Goal: Information Seeking & Learning: Learn about a topic

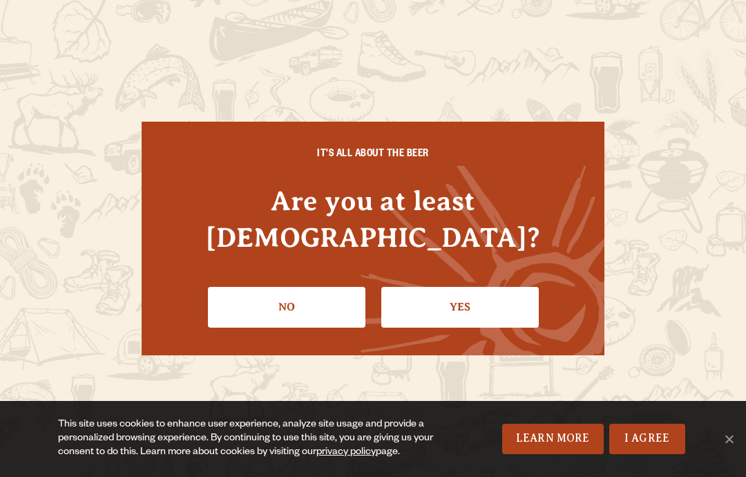
click at [448, 314] on link "Yes" at bounding box center [460, 307] width 158 height 40
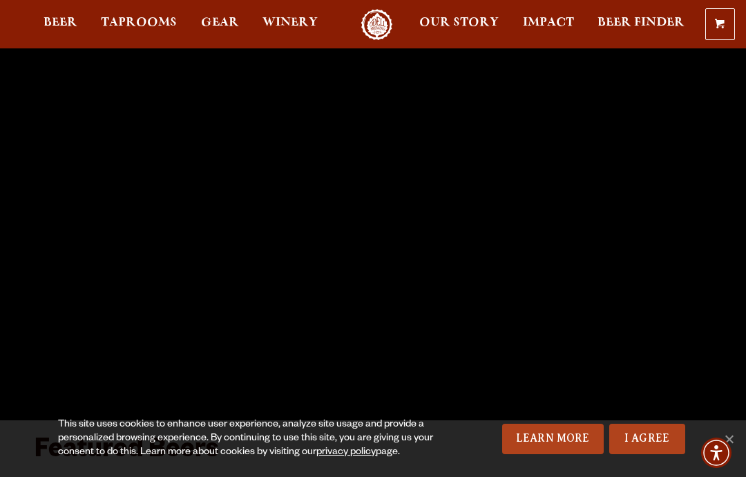
click at [146, 19] on span "Taprooms" at bounding box center [139, 22] width 76 height 11
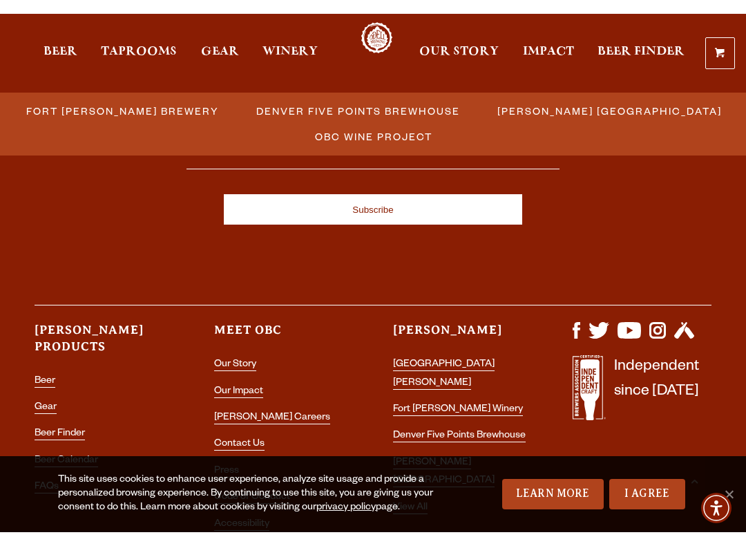
scroll to position [1513, 0]
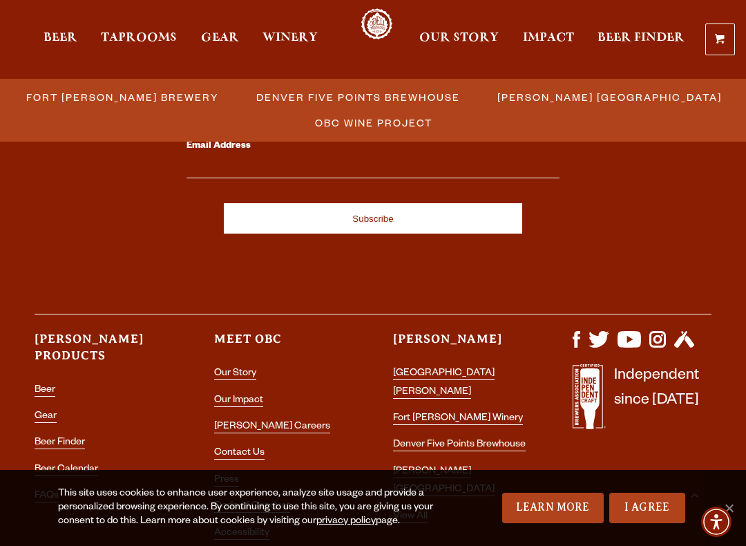
click at [411, 476] on link "View All" at bounding box center [410, 517] width 35 height 12
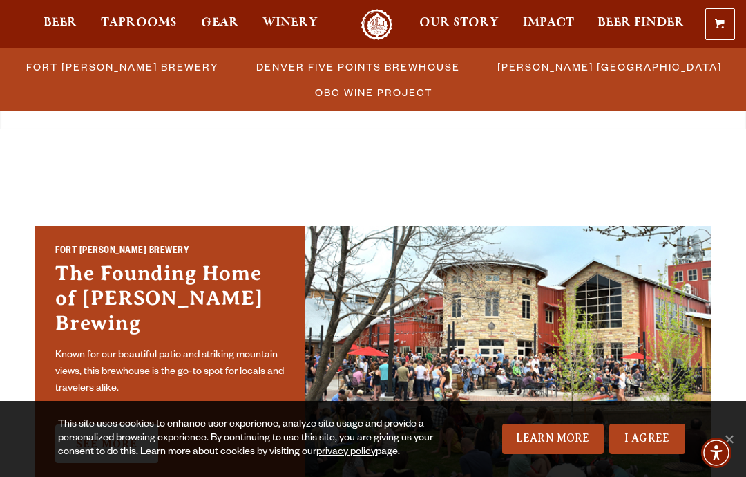
scroll to position [316, 0]
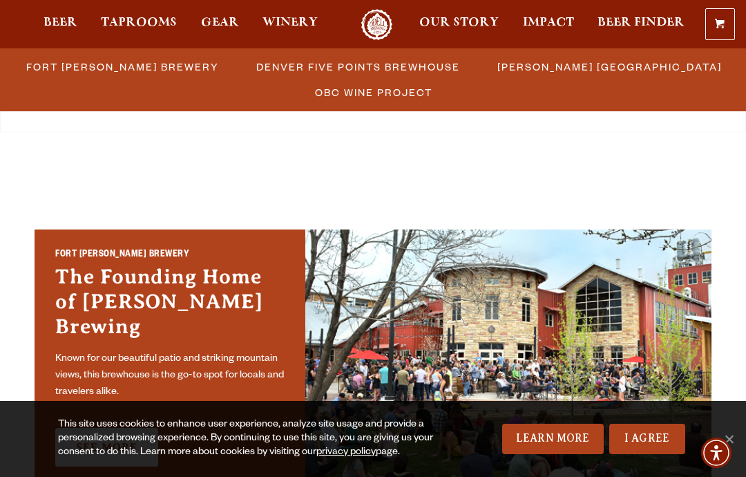
click at [62, 18] on span "Beer" at bounding box center [61, 22] width 34 height 11
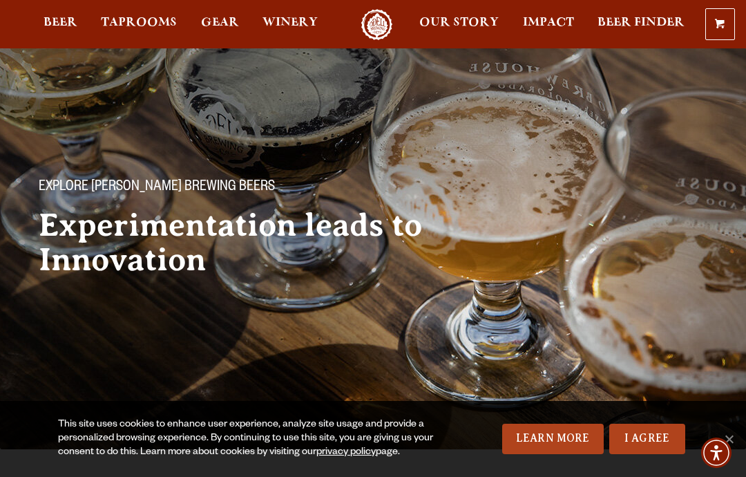
click at [652, 437] on link "I Agree" at bounding box center [647, 439] width 76 height 30
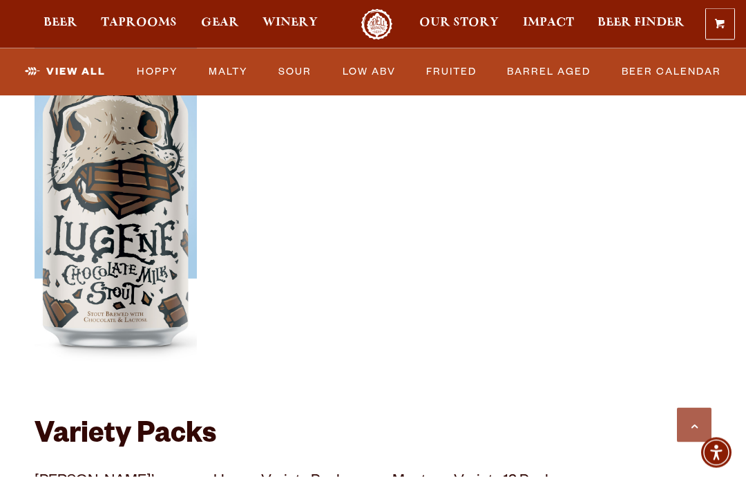
scroll to position [2498, 0]
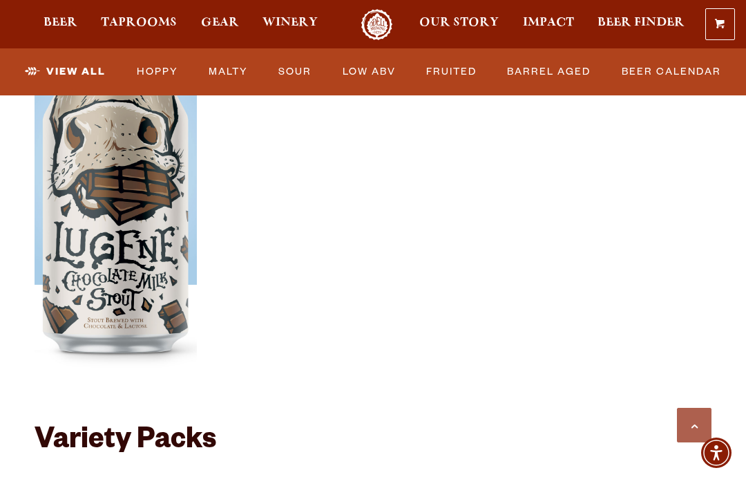
click at [670, 75] on link "Beer Calendar" at bounding box center [671, 72] width 111 height 32
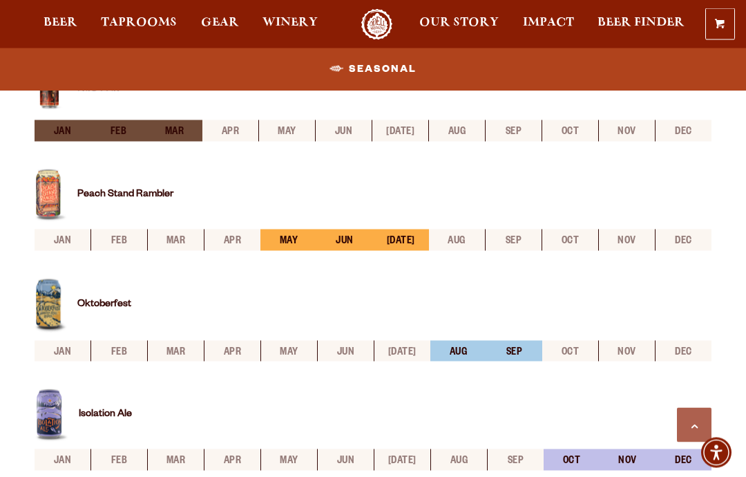
scroll to position [542, 0]
click at [217, 20] on span "Gear" at bounding box center [220, 22] width 38 height 11
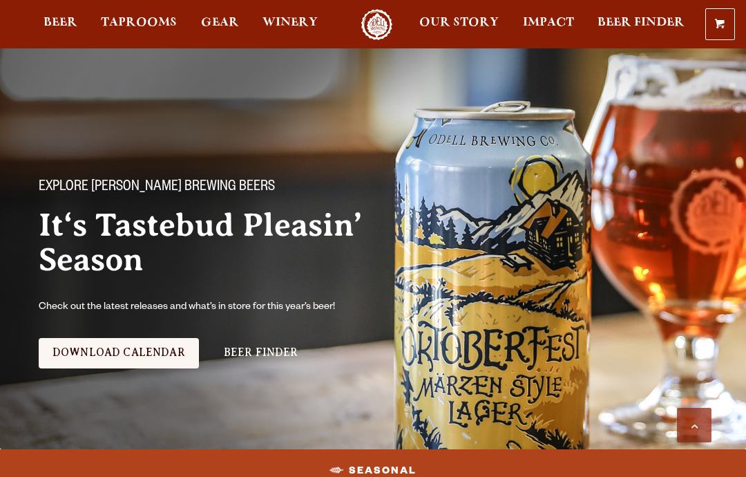
scroll to position [542, 0]
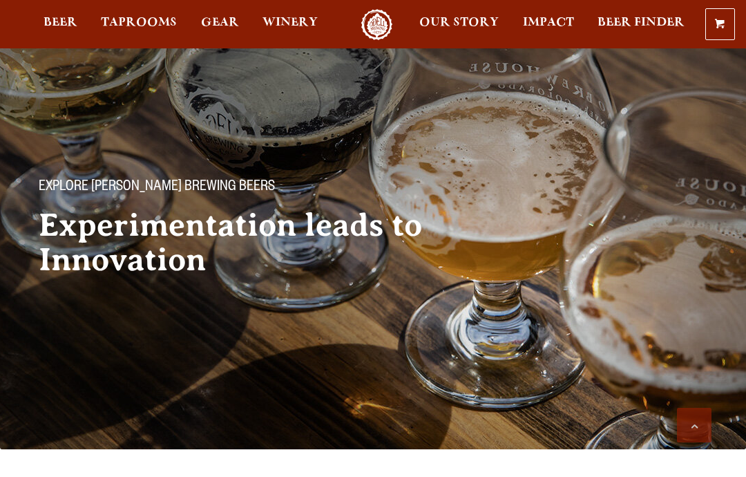
scroll to position [2498, 0]
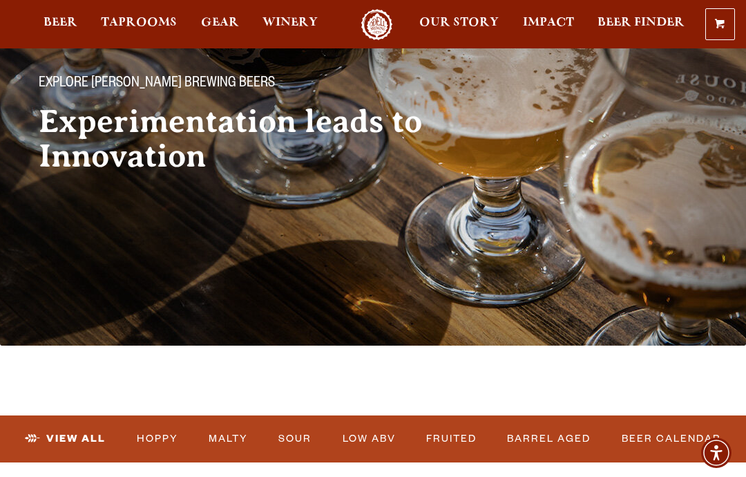
scroll to position [0, 0]
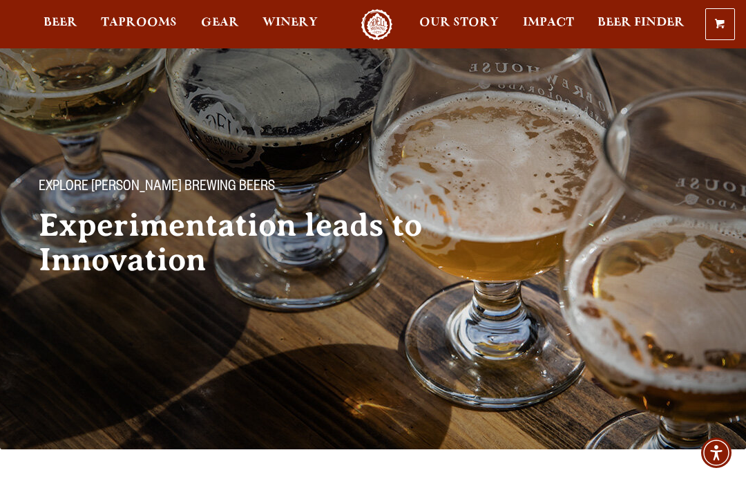
click at [466, 19] on span "Our Story" at bounding box center [458, 22] width 79 height 11
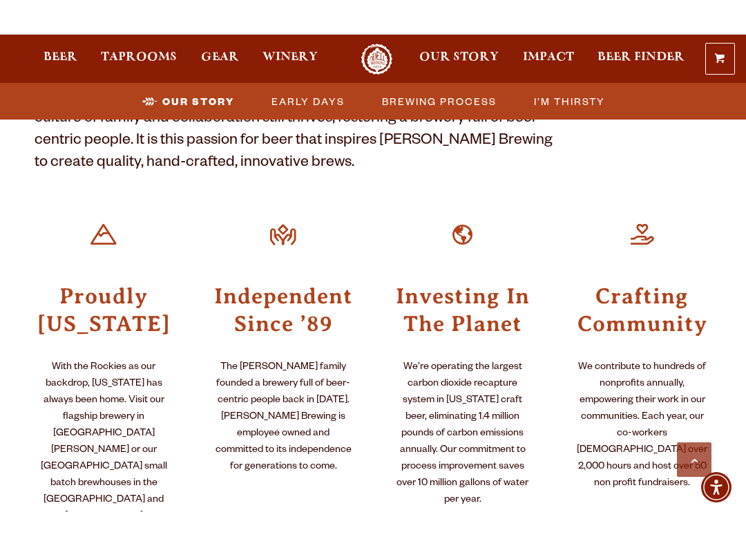
scroll to position [486, 0]
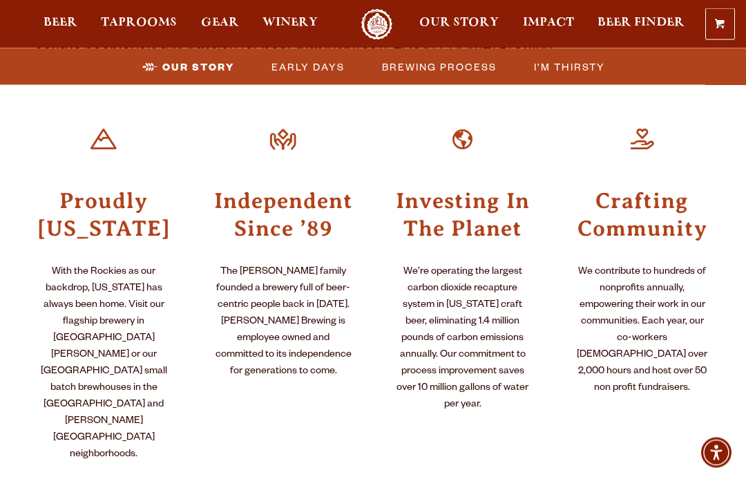
scroll to position [0, 0]
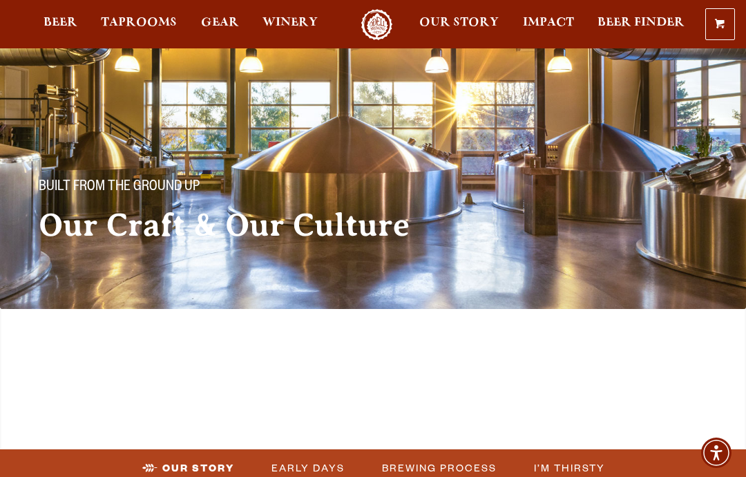
click at [549, 15] on link "Impact" at bounding box center [548, 24] width 69 height 31
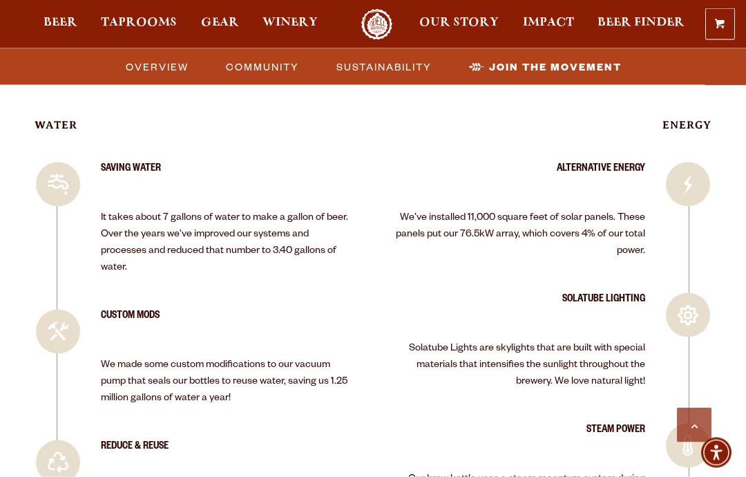
scroll to position [1758, 0]
click at [63, 23] on span "Beer" at bounding box center [61, 22] width 34 height 11
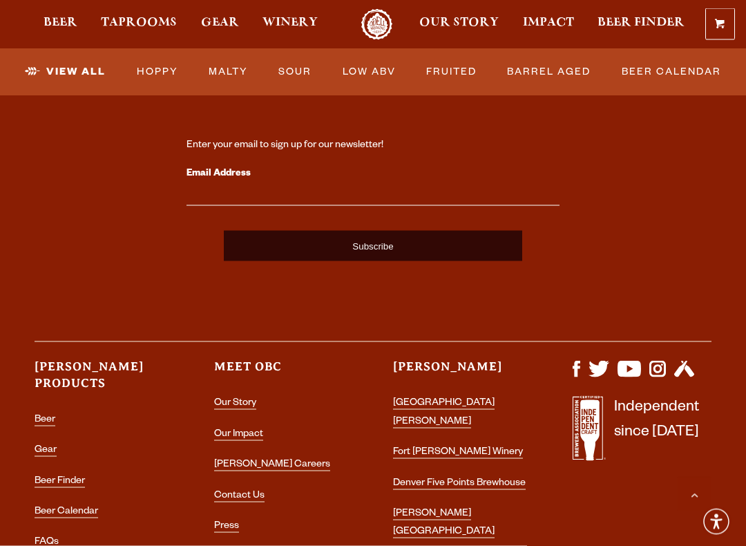
scroll to position [3426, 0]
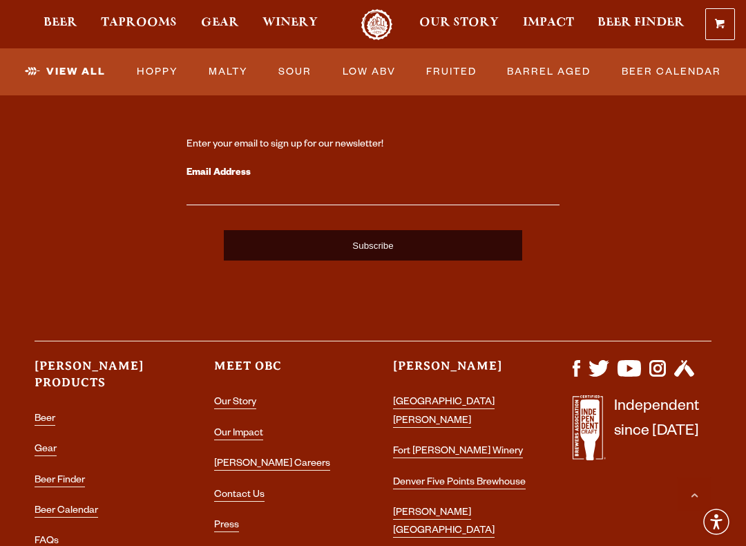
click at [248, 459] on link "[PERSON_NAME] Careers" at bounding box center [272, 465] width 116 height 12
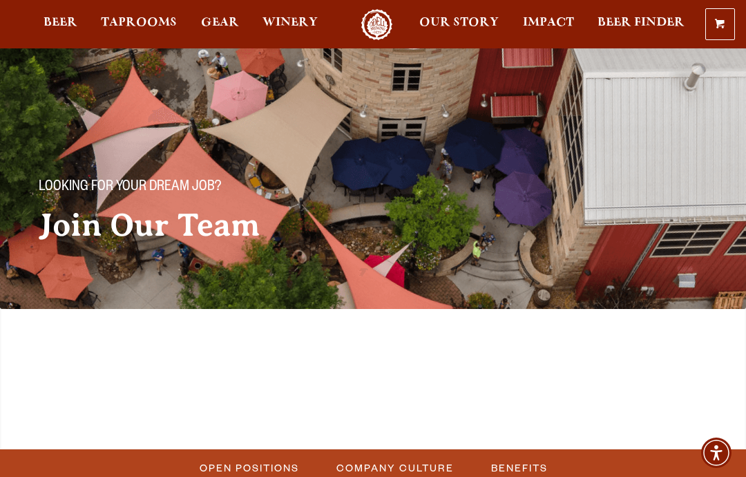
click at [276, 457] on span "Open Positions" at bounding box center [250, 467] width 100 height 20
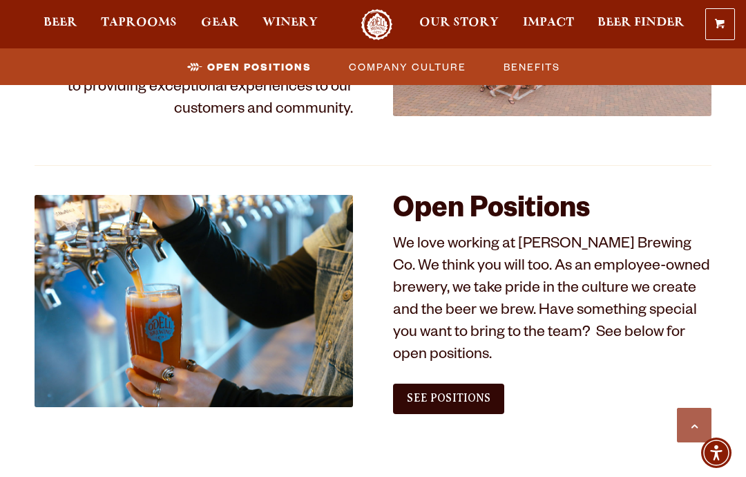
scroll to position [596, 0]
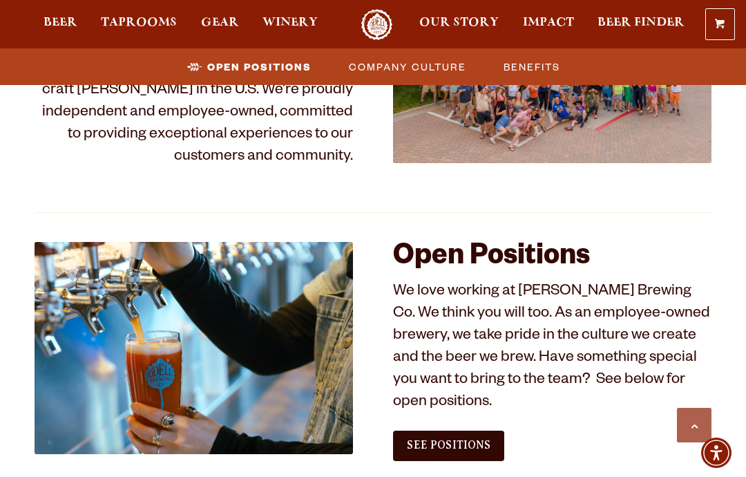
click at [455, 439] on span "See Positions" at bounding box center [449, 445] width 84 height 12
